Goal: Task Accomplishment & Management: Use online tool/utility

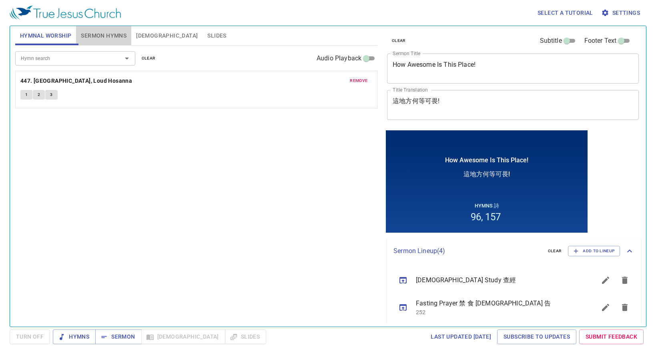
click at [95, 32] on span "Sermon Hymns" at bounding box center [104, 36] width 46 height 10
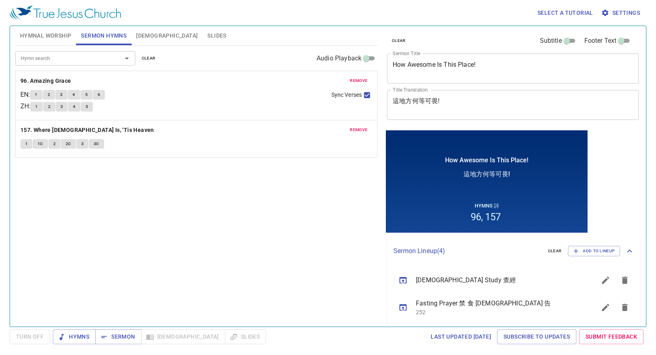
click at [77, 56] on input "Hymn search" at bounding box center [64, 58] width 92 height 9
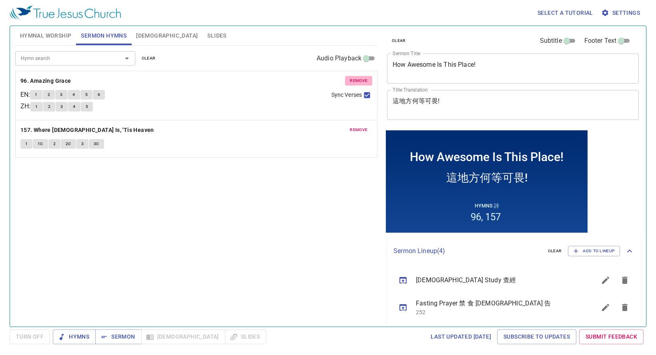
click at [358, 78] on span "remove" at bounding box center [359, 80] width 18 height 7
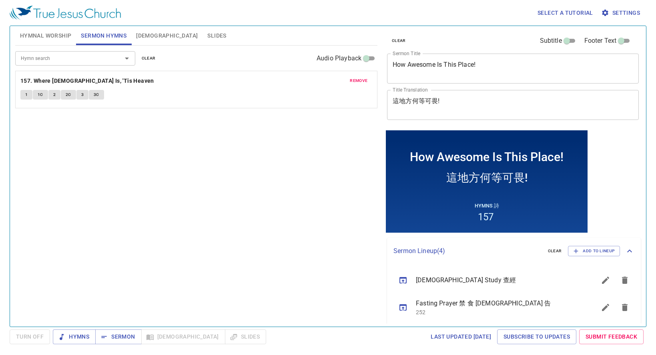
click at [358, 78] on span "remove" at bounding box center [359, 80] width 18 height 7
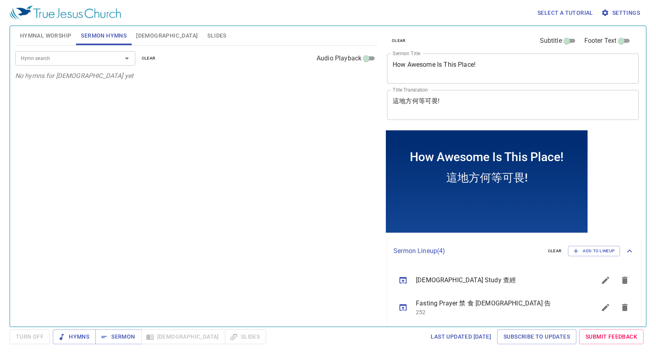
click at [53, 58] on input "Hymn search" at bounding box center [64, 58] width 92 height 9
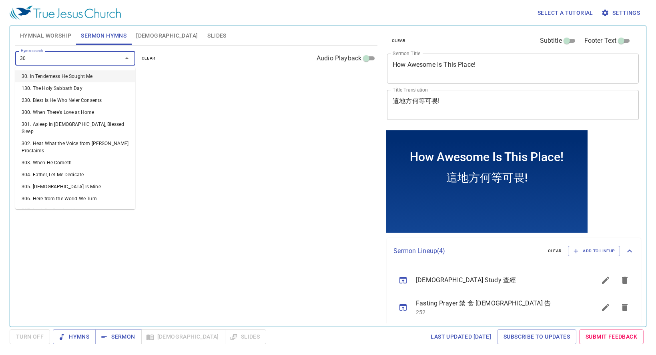
type input "305"
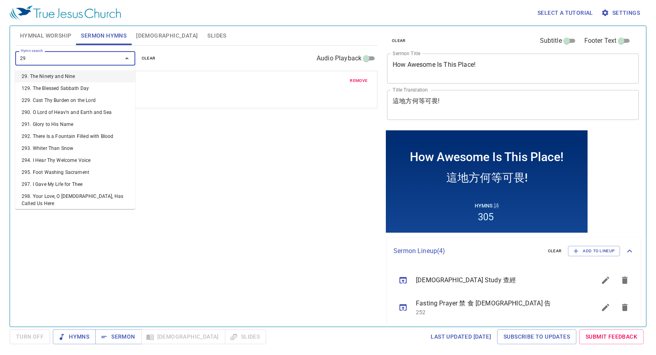
type input "294"
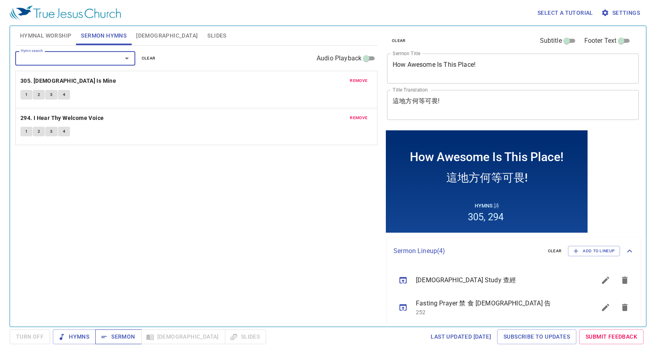
click at [126, 335] on span "Sermon" at bounding box center [118, 337] width 33 height 10
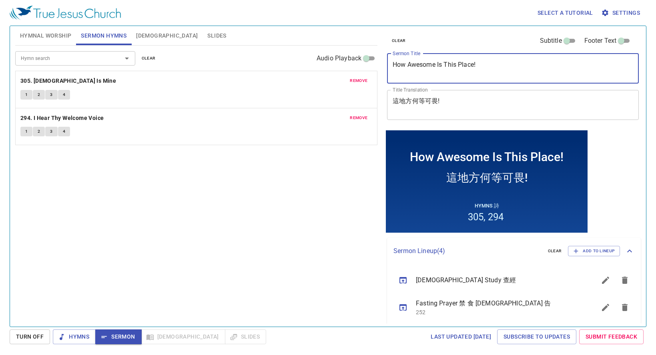
drag, startPoint x: 478, startPoint y: 70, endPoint x: 80, endPoint y: 40, distance: 399.3
click at [80, 41] on div "Hymnal Worship Sermon Hymns Bible Slides Hymn search Hymn search clear Audio Pl…" at bounding box center [328, 173] width 632 height 301
type textarea "Be Zealous and Repent"
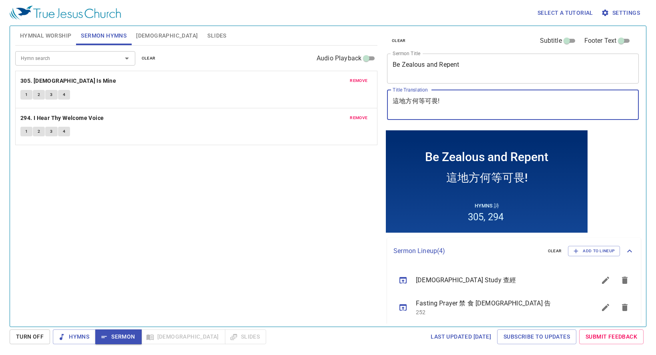
drag, startPoint x: 478, startPoint y: 98, endPoint x: 148, endPoint y: 92, distance: 329.1
click at [150, 96] on div "Hymnal Worship Sermon Hymns Bible Slides Hymn search Hymn search clear Audio Pl…" at bounding box center [328, 173] width 632 height 301
paste textarea "﻿發起心也要悔改"
click at [207, 38] on span "Slides" at bounding box center [216, 36] width 19 height 10
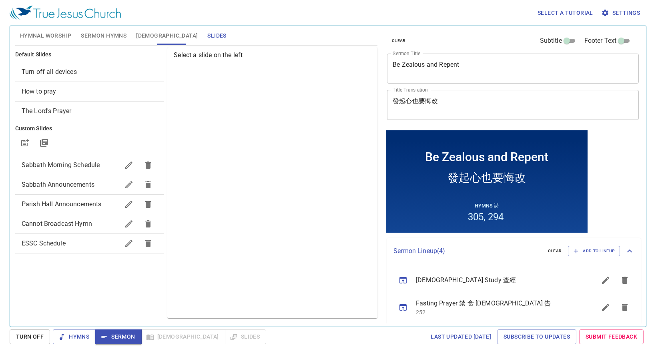
click at [73, 166] on span "Sabbath Morning Schedule" at bounding box center [61, 165] width 78 height 8
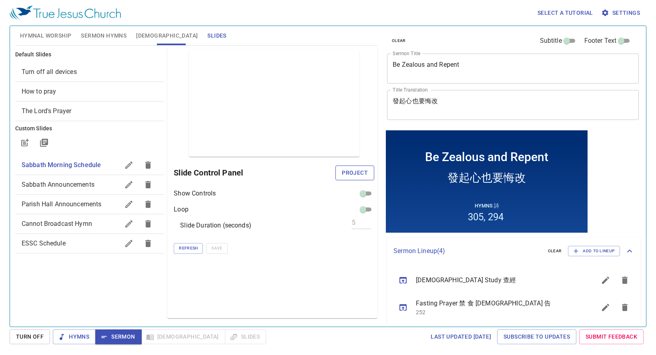
click at [358, 177] on span "Project" at bounding box center [355, 173] width 26 height 10
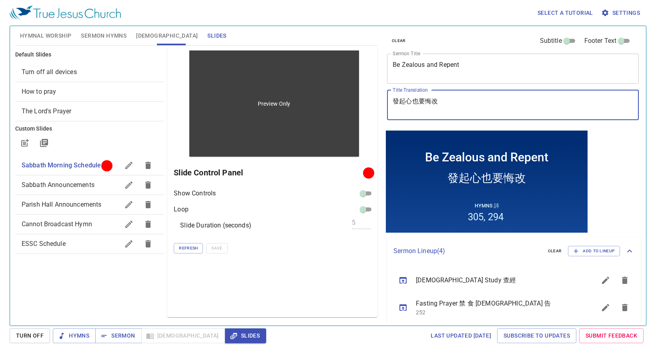
drag, startPoint x: 459, startPoint y: 100, endPoint x: 356, endPoint y: 106, distance: 103.0
click at [356, 106] on div "Hymnal Worship Sermon Hymns Bible Slides Hymn search Hymn search clear Audio Pl…" at bounding box center [328, 172] width 632 height 299
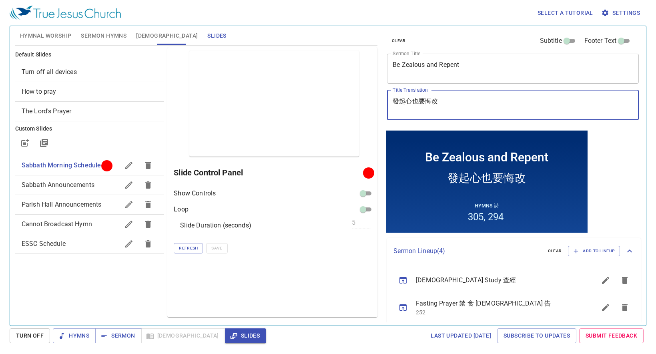
paste textarea "熱"
click at [455, 100] on textarea "﻿發熱心也要悔改" at bounding box center [513, 104] width 241 height 15
type textarea "﻿發熱心也要悔改"
click at [64, 35] on span "Hymnal Worship" at bounding box center [46, 36] width 52 height 10
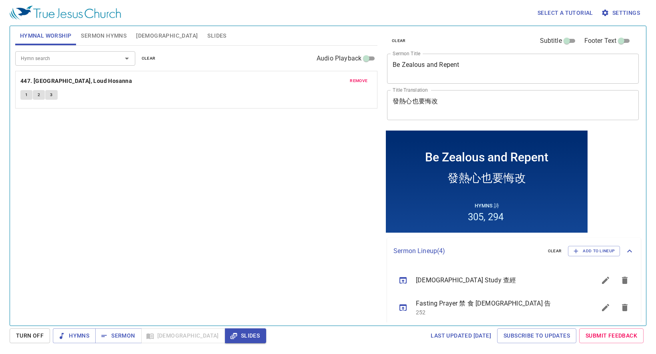
click at [75, 56] on input "Hymn search" at bounding box center [64, 58] width 92 height 9
type input "489"
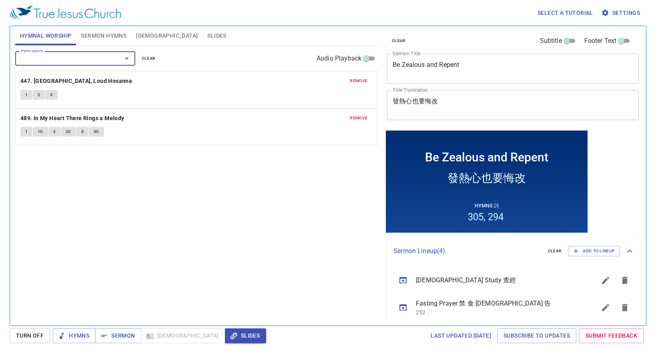
drag, startPoint x: 359, startPoint y: 82, endPoint x: 307, endPoint y: 71, distance: 53.6
click at [359, 82] on span "remove" at bounding box center [359, 80] width 18 height 7
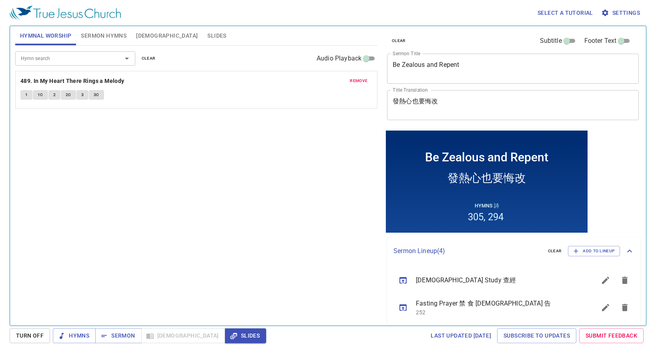
click at [99, 58] on input "Hymn search" at bounding box center [64, 58] width 92 height 9
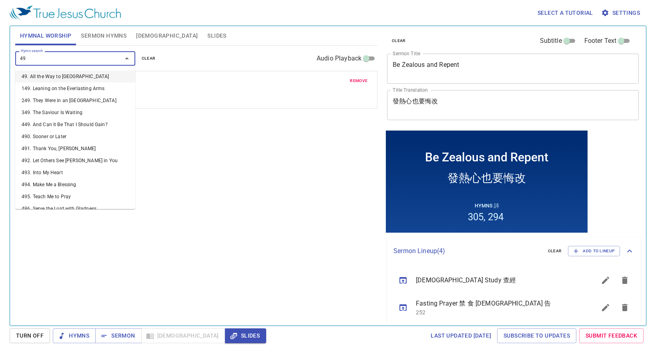
type input "491"
type input "500"
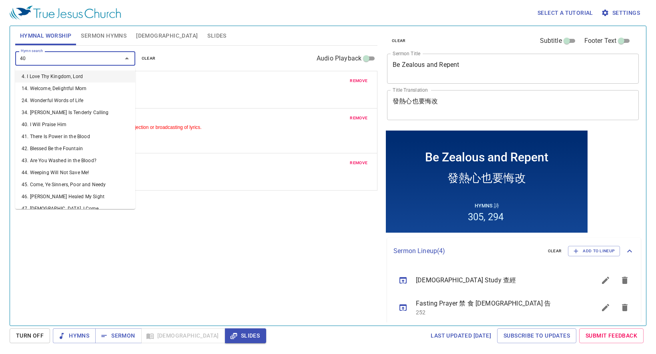
type input "407"
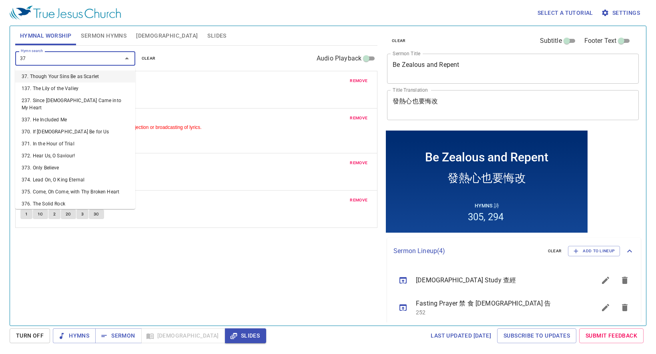
type input "377"
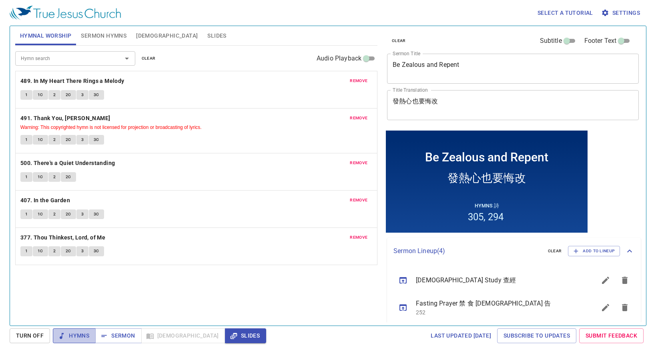
click at [81, 332] on span "Hymns" at bounding box center [74, 336] width 30 height 10
click at [356, 79] on span "remove" at bounding box center [359, 80] width 18 height 7
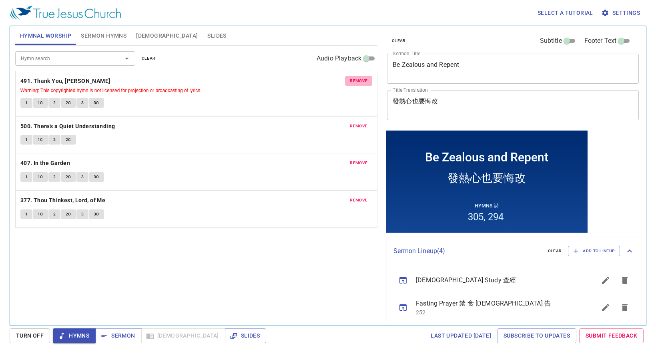
click at [360, 83] on span "remove" at bounding box center [359, 80] width 18 height 7
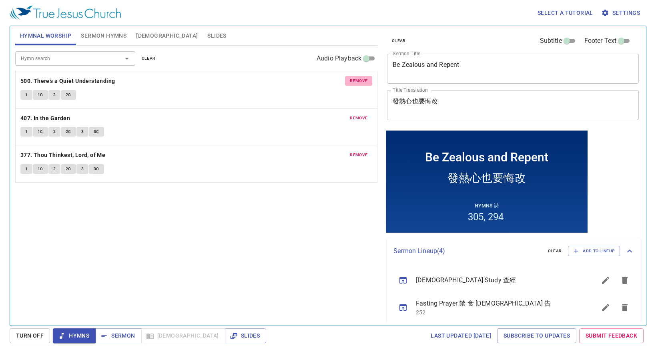
click at [353, 83] on span "remove" at bounding box center [359, 80] width 18 height 7
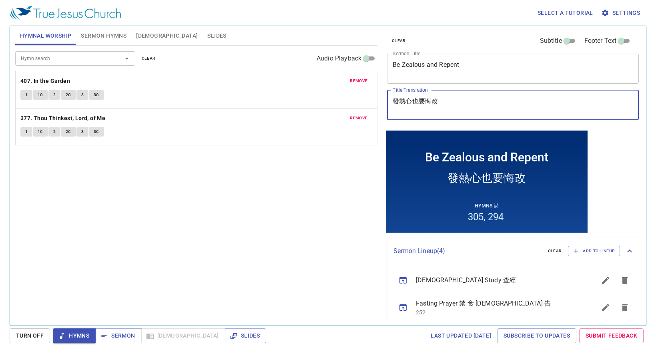
click at [490, 105] on textarea "﻿發熱心也要悔改" at bounding box center [513, 104] width 241 height 15
click at [475, 102] on textarea "﻿發熱心也要悔改 (" at bounding box center [513, 104] width 241 height 15
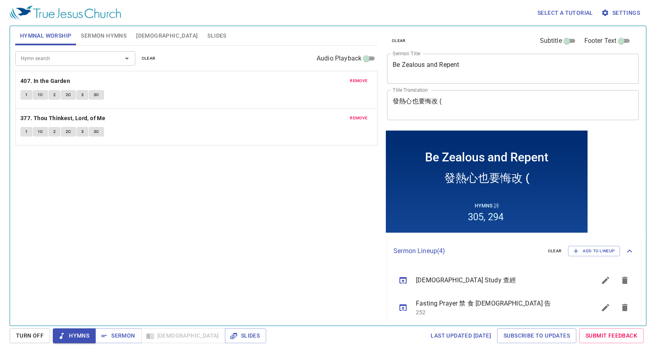
click at [456, 95] on div "﻿發熱心也要悔改 ( x Title Translation" at bounding box center [513, 105] width 252 height 30
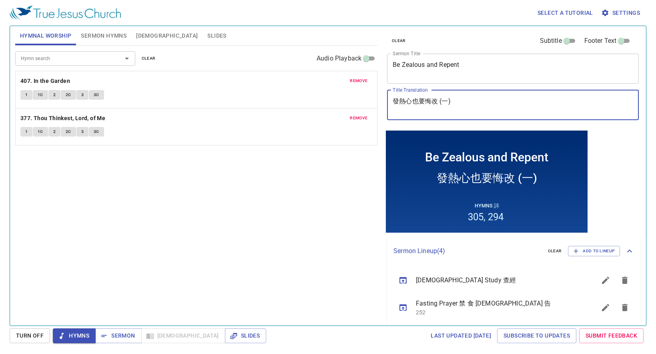
type textarea "﻿發熱心也要悔改 (一)"
click at [195, 185] on div "Hymn search Hymn search clear Audio Playback remove 407. In the Garden 1 1C 2 2…" at bounding box center [196, 182] width 362 height 273
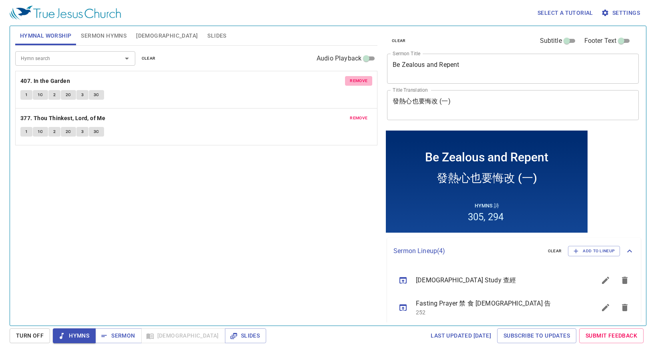
click at [351, 83] on span "remove" at bounding box center [359, 80] width 18 height 7
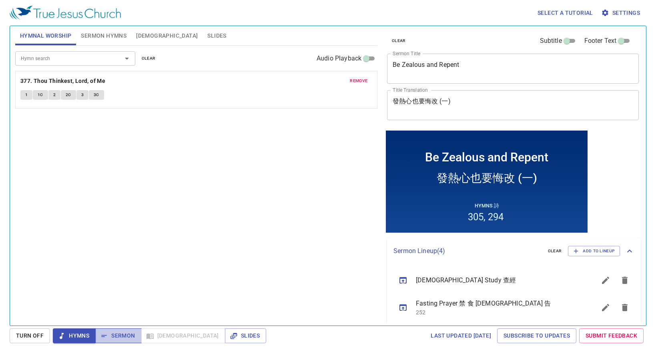
click at [125, 337] on span "Sermon" at bounding box center [118, 336] width 33 height 10
click at [93, 38] on span "Sermon Hymns" at bounding box center [104, 36] width 46 height 10
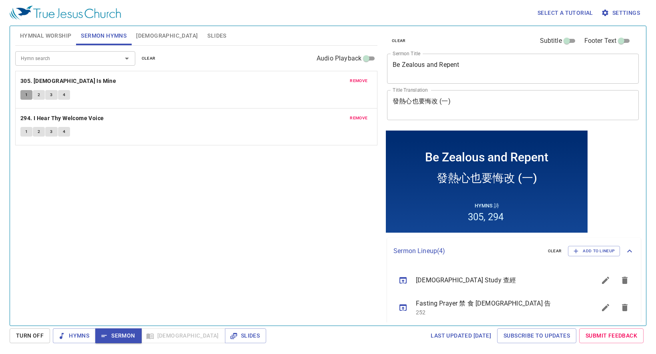
drag, startPoint x: 28, startPoint y: 93, endPoint x: 64, endPoint y: 102, distance: 36.9
click at [28, 92] on button "1" at bounding box center [26, 95] width 12 height 10
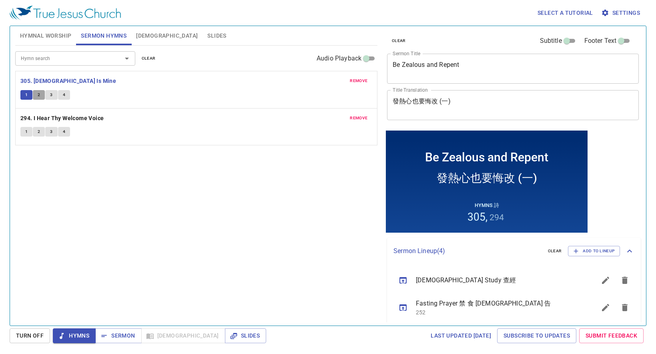
click at [38, 96] on span "2" at bounding box center [39, 94] width 2 height 7
click at [52, 94] on span "3" at bounding box center [51, 94] width 2 height 7
click at [64, 95] on span "4" at bounding box center [64, 94] width 2 height 7
click at [117, 329] on button "Sermon" at bounding box center [118, 335] width 46 height 15
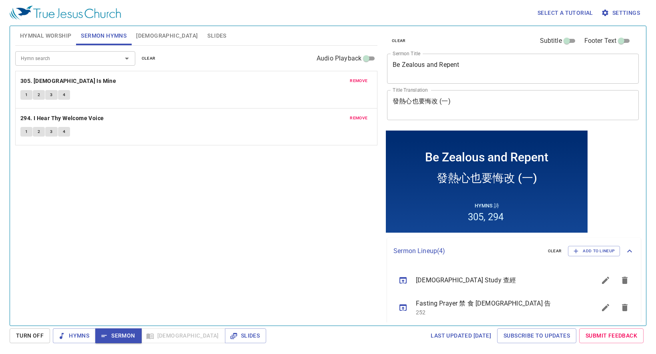
click at [145, 30] on button "[DEMOGRAPHIC_DATA]" at bounding box center [166, 35] width 71 height 19
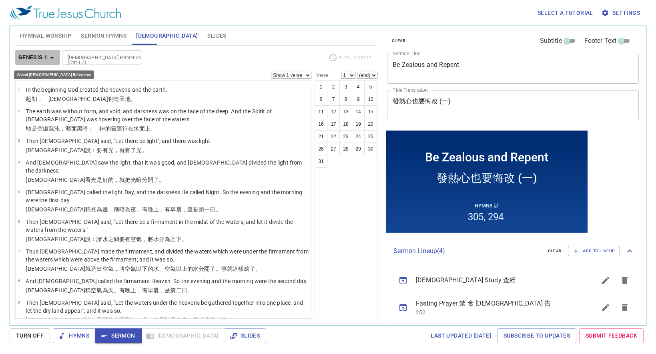
click at [36, 56] on b "Genesis 1" at bounding box center [32, 57] width 29 height 10
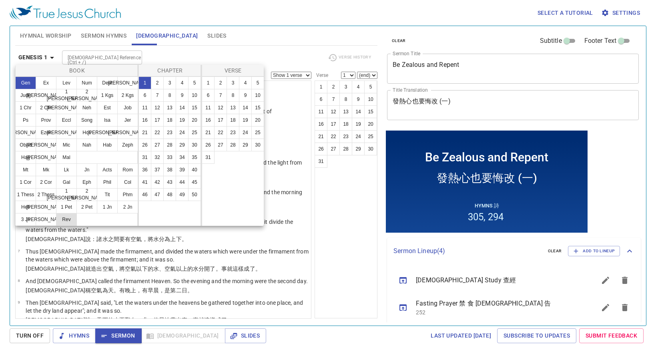
click at [65, 216] on button "Rev" at bounding box center [66, 219] width 21 height 13
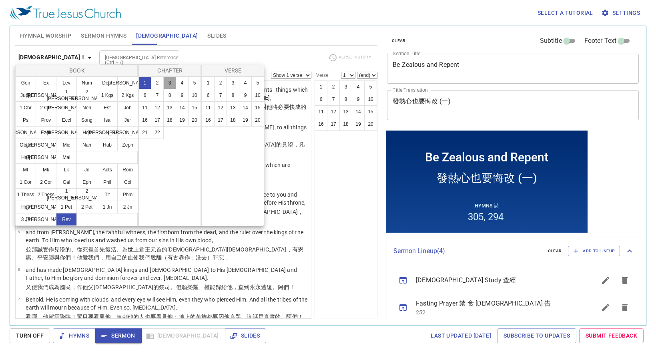
click at [173, 82] on button "3" at bounding box center [169, 82] width 13 height 13
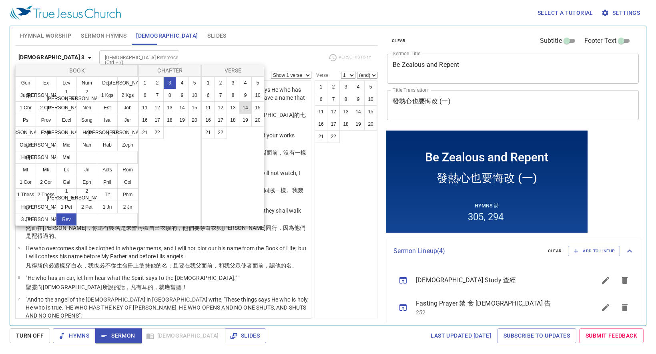
click at [243, 108] on button "14" at bounding box center [245, 107] width 13 height 13
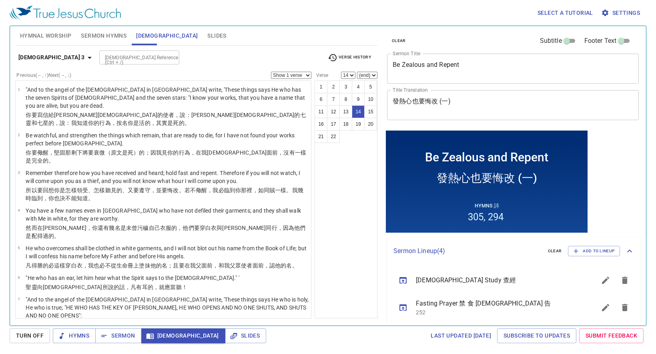
scroll to position [317, 0]
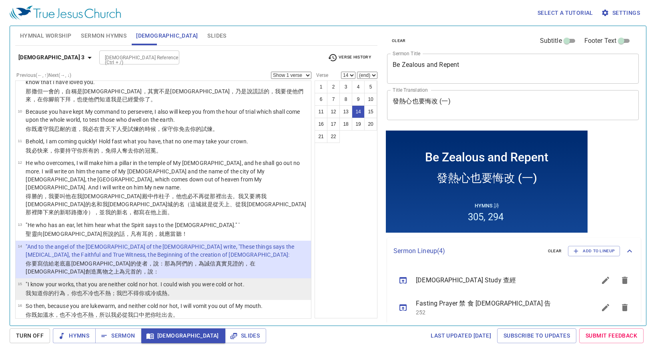
click at [186, 289] on p "我知道 你的 行為 ，你也不 冷 也不 熱 ；我巴不得 你或冷 或 熱 。" at bounding box center [135, 293] width 219 height 8
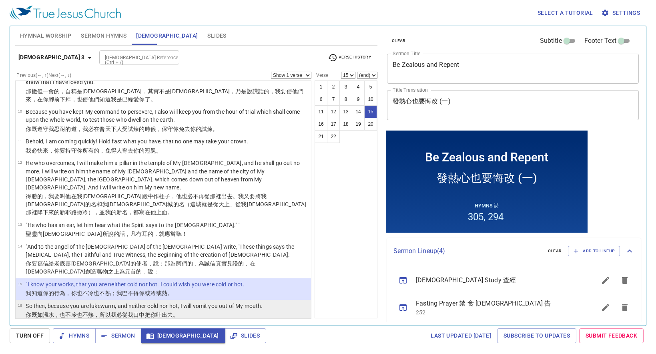
click at [190, 302] on p "So then, because you are lukewarm, and neither cold nor hot, I will vomit you o…" at bounding box center [144, 306] width 237 height 8
select select "16"
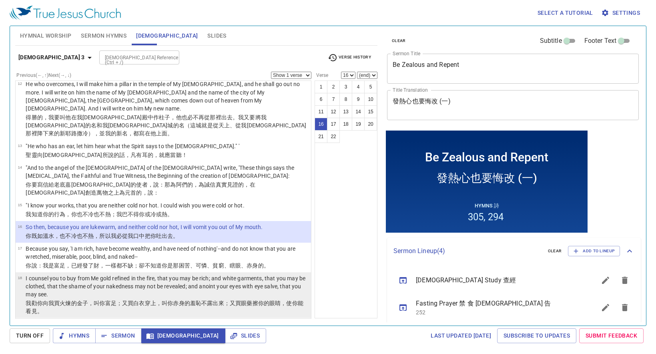
scroll to position [437, 0]
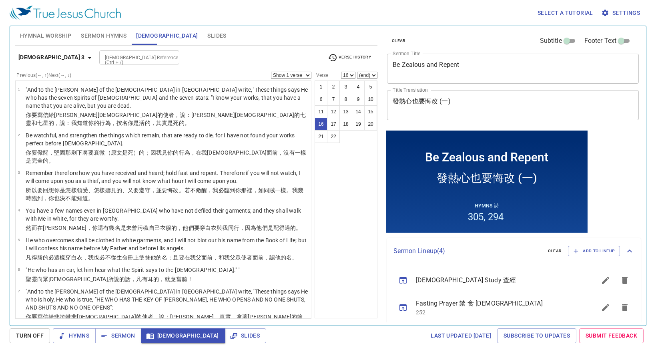
scroll to position [437, 0]
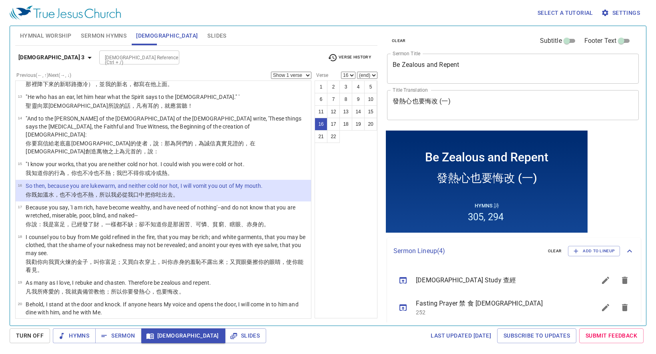
click at [150, 203] on p "Because you say, 'I am rich, have become wealthy, and have need of nothing'--an…" at bounding box center [167, 211] width 283 height 16
select select "17"
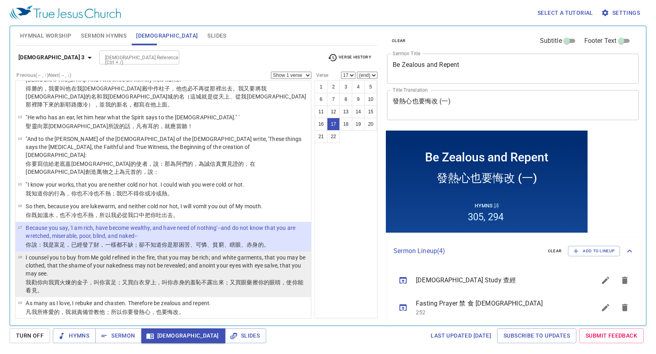
scroll to position [397, 0]
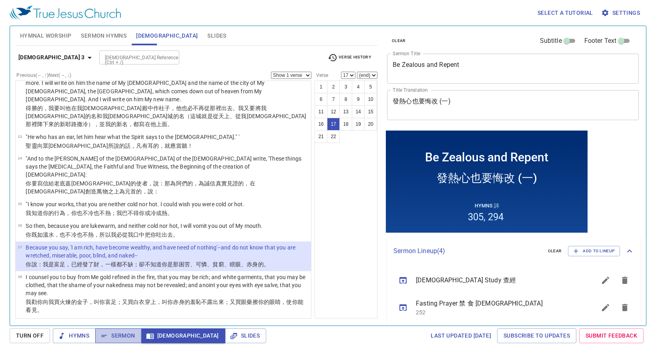
click at [113, 334] on span "Sermon" at bounding box center [118, 336] width 33 height 10
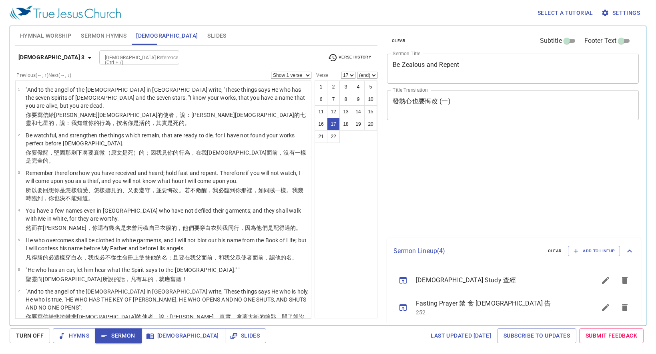
select select "17"
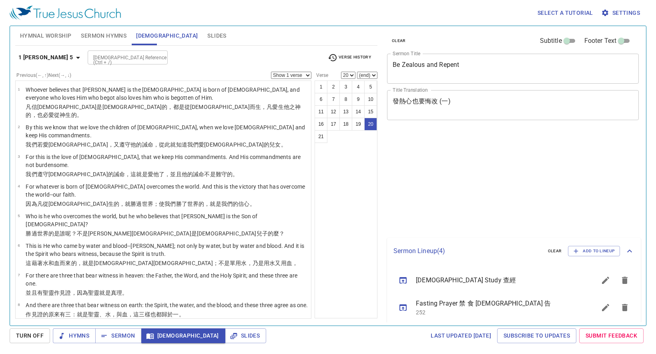
select select "20"
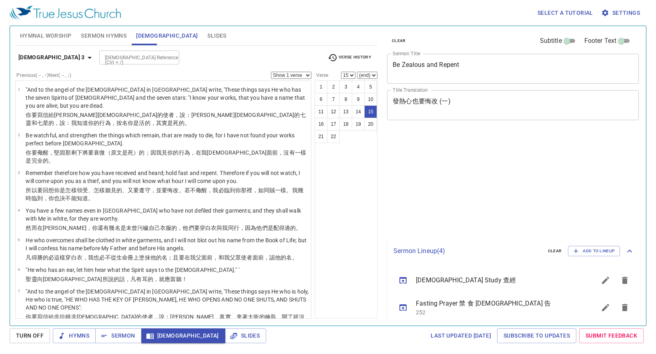
select select "15"
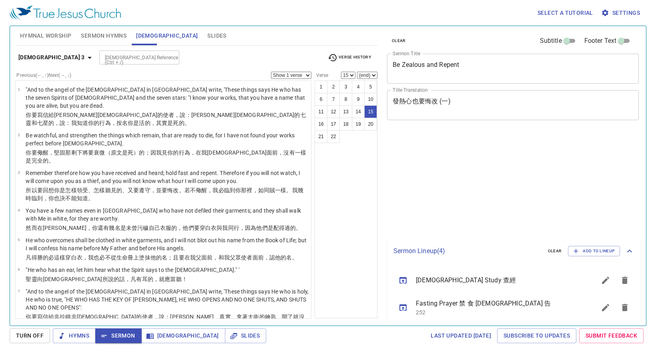
select select "15"
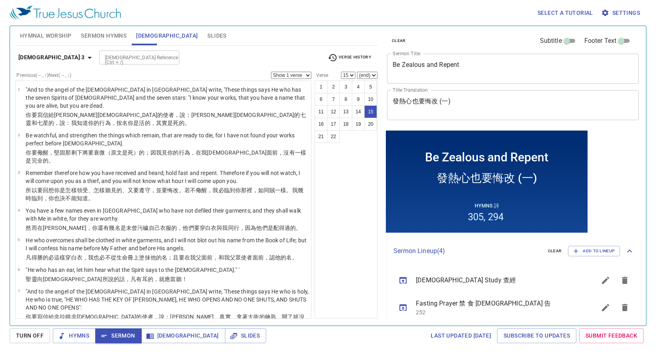
scroll to position [342, 0]
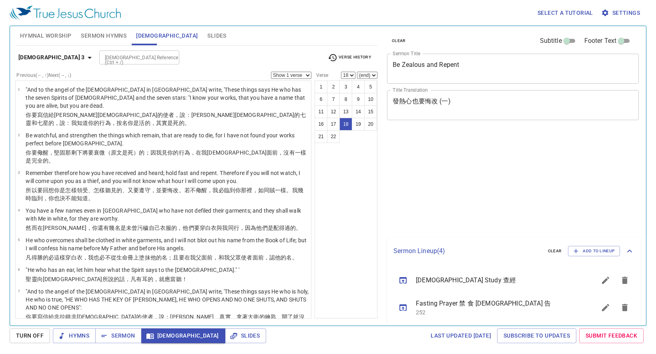
select select "18"
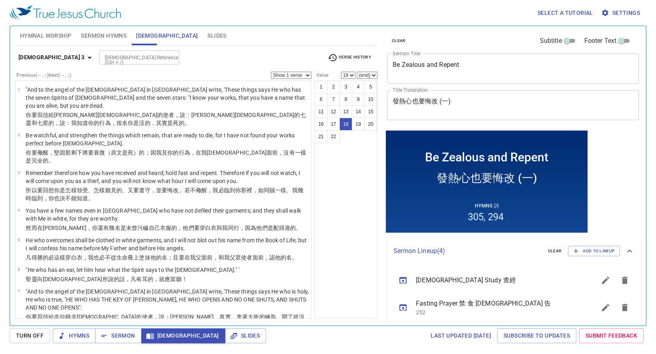
scroll to position [437, 0]
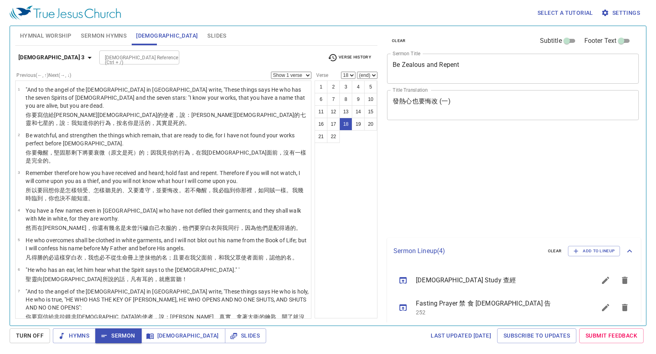
select select "18"
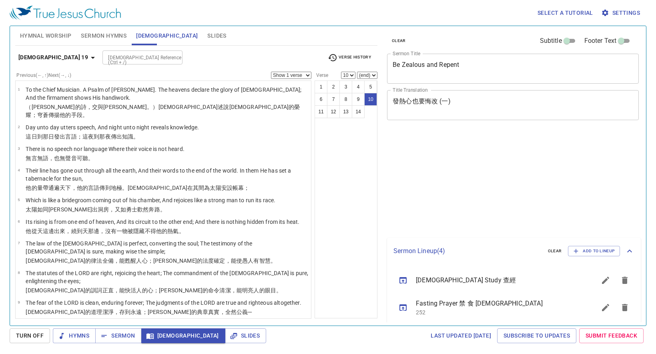
select select "10"
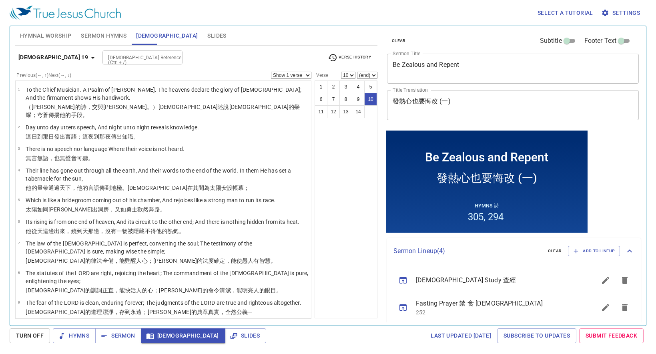
scroll to position [120, 0]
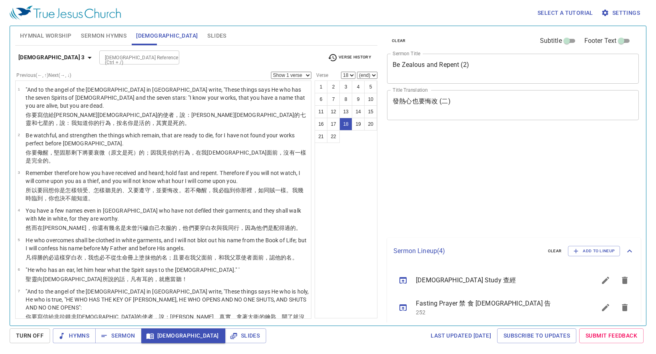
select select "18"
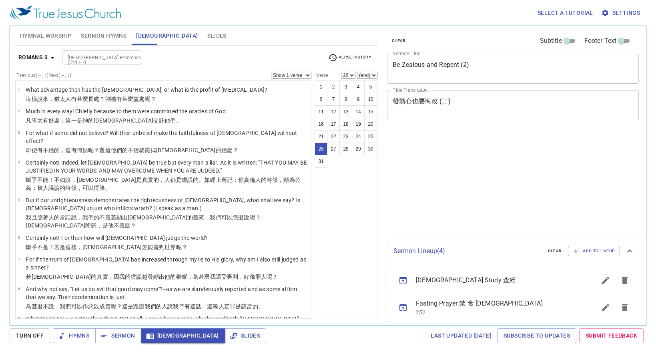
select select "26"
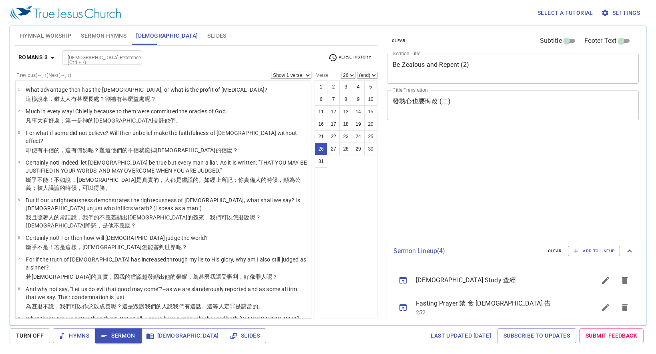
select select "26"
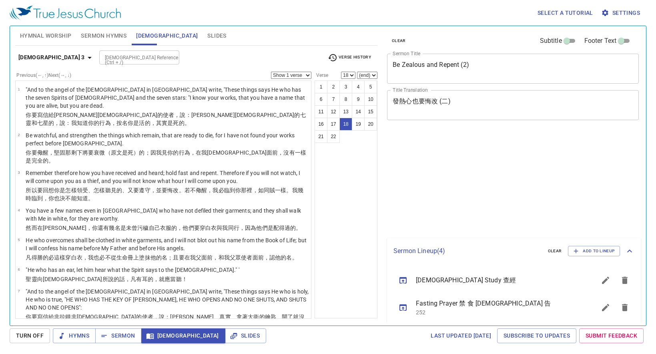
select select "18"
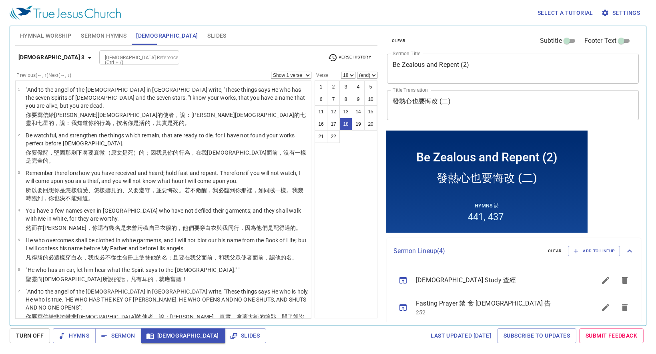
scroll to position [389, 0]
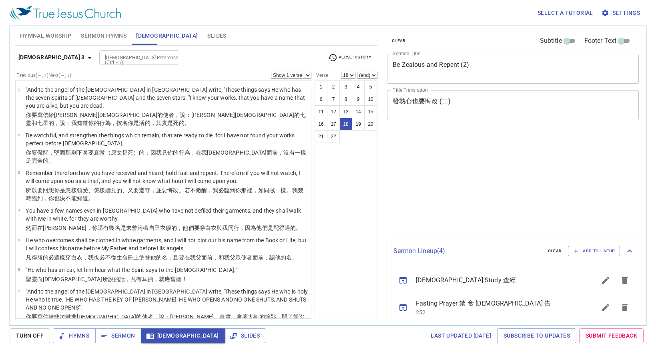
select select "18"
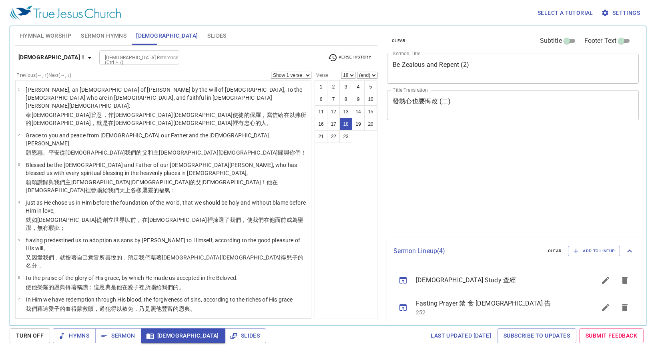
select select "18"
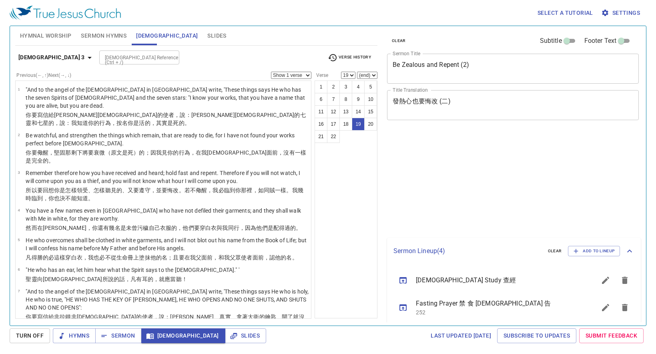
select select "19"
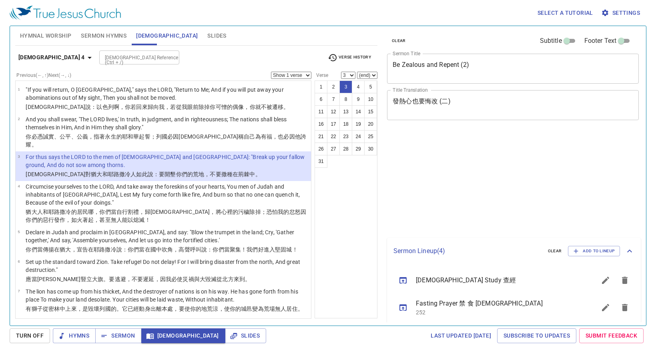
select select "3"
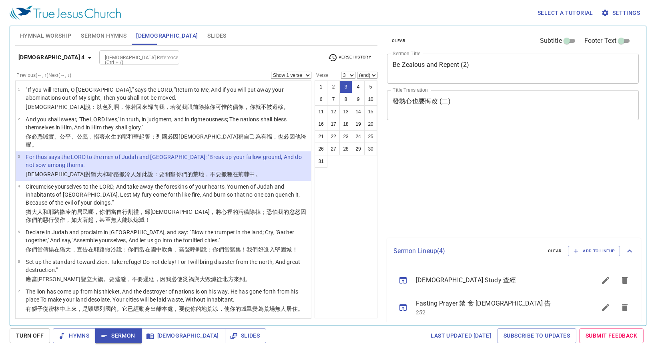
select select "3"
